Goal: Transaction & Acquisition: Purchase product/service

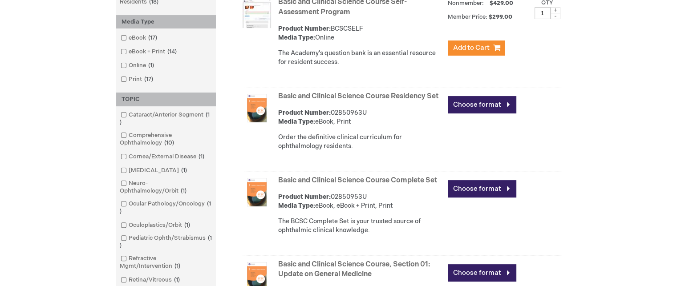
scroll to position [267, 0]
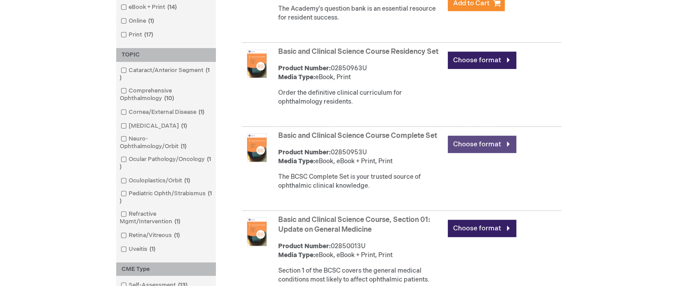
click at [473, 153] on link "Choose format" at bounding box center [482, 144] width 69 height 17
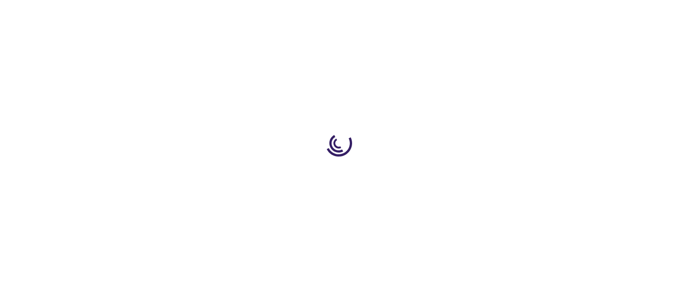
type input "0"
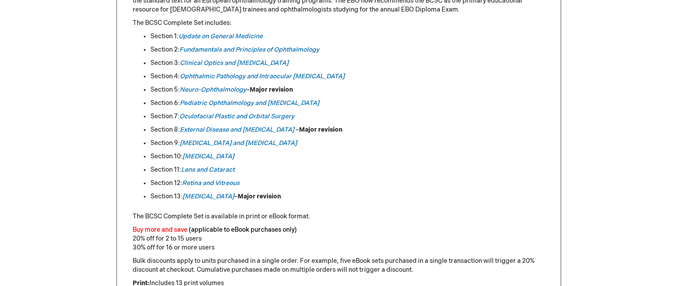
scroll to position [490, 0]
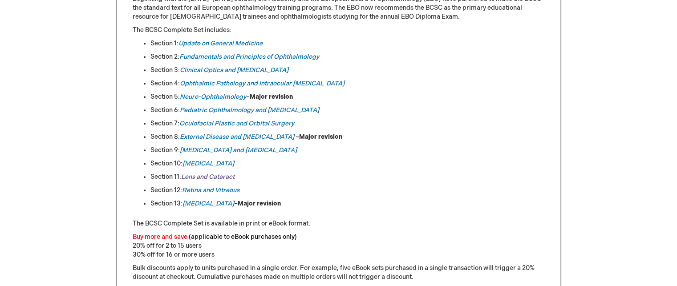
click at [208, 175] on em "Lens and Cataract" at bounding box center [207, 177] width 53 height 8
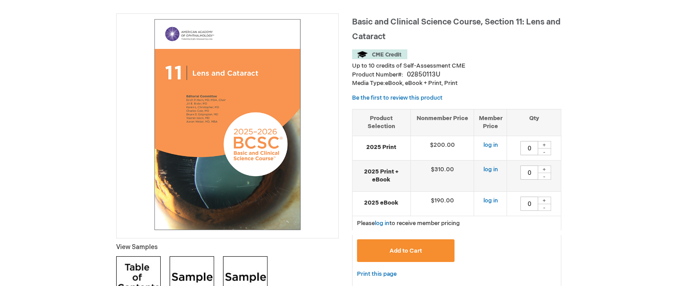
scroll to position [134, 0]
